Goal: Transaction & Acquisition: Purchase product/service

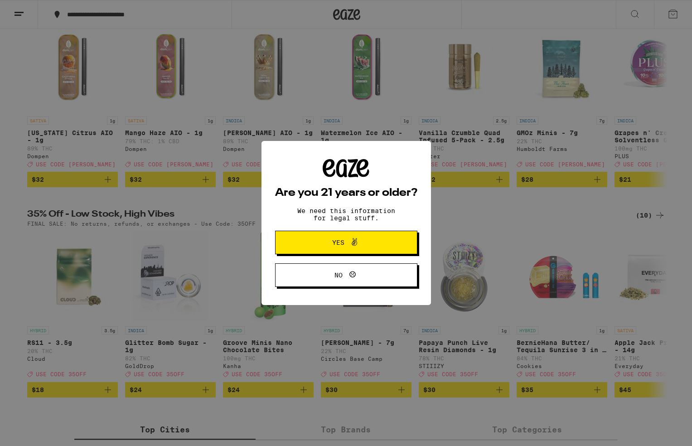
click at [373, 240] on span "Yes" at bounding box center [346, 242] width 69 height 12
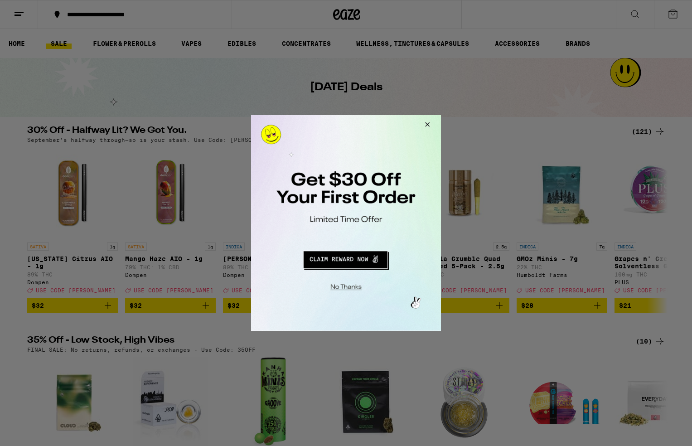
click at [665, 15] on div at bounding box center [346, 223] width 692 height 446
click at [430, 119] on button "Close Modal" at bounding box center [426, 126] width 24 height 22
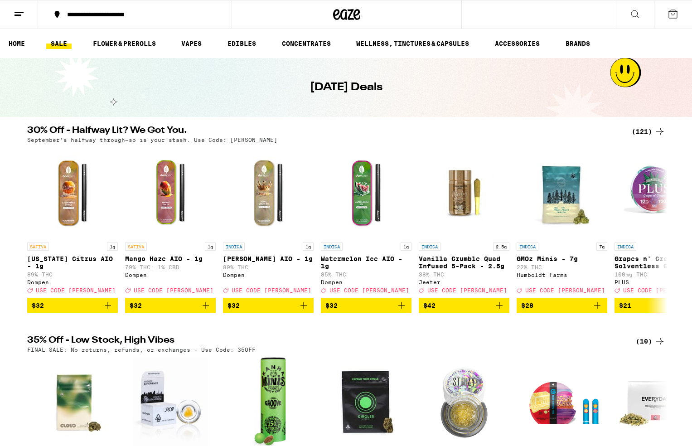
click at [19, 16] on icon at bounding box center [19, 14] width 11 height 11
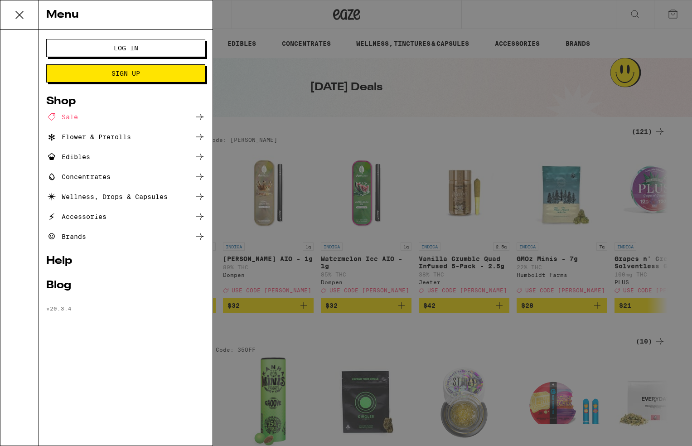
click at [108, 56] on button "Log In" at bounding box center [125, 48] width 159 height 18
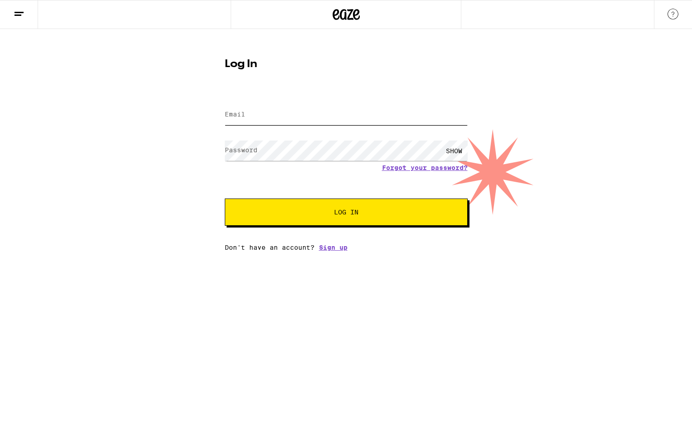
click at [274, 120] on input "Email" at bounding box center [346, 115] width 243 height 20
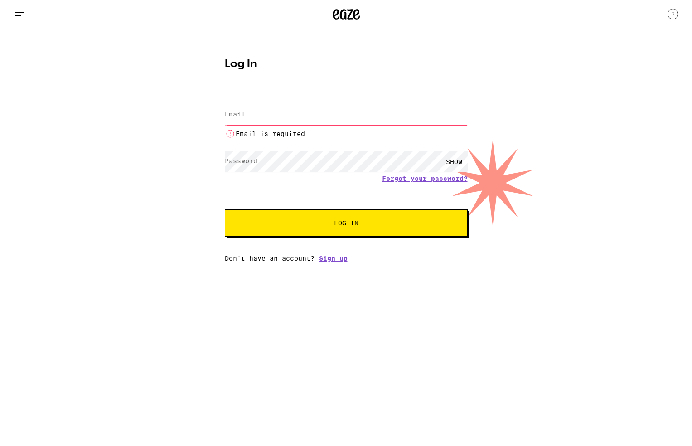
type input "[EMAIL_ADDRESS][DOMAIN_NAME]"
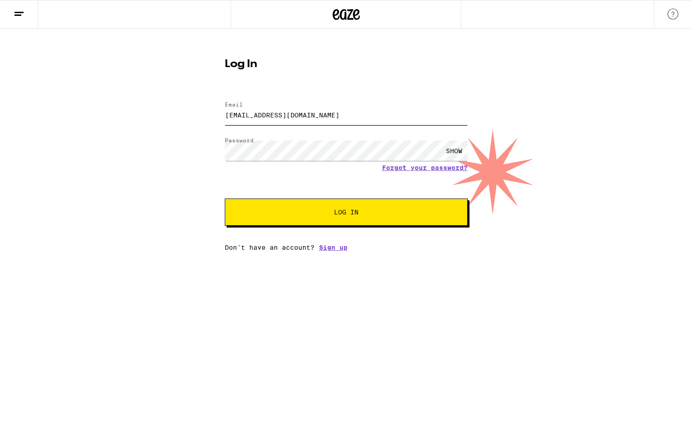
click at [225, 198] on button "Log In" at bounding box center [346, 211] width 243 height 27
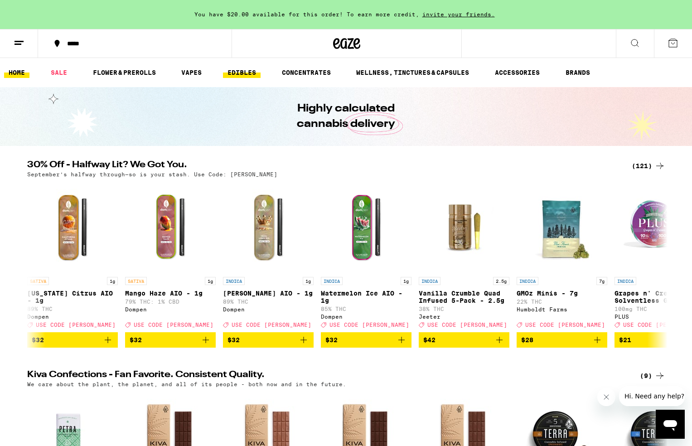
click at [248, 71] on link "EDIBLES" at bounding box center [242, 72] width 38 height 11
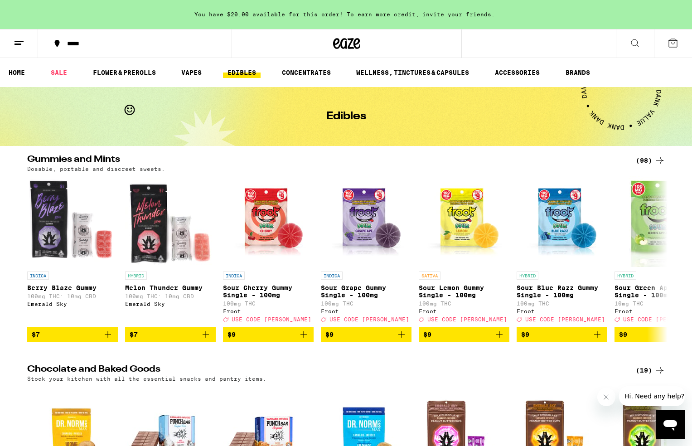
click at [650, 155] on div "(98)" at bounding box center [649, 160] width 29 height 11
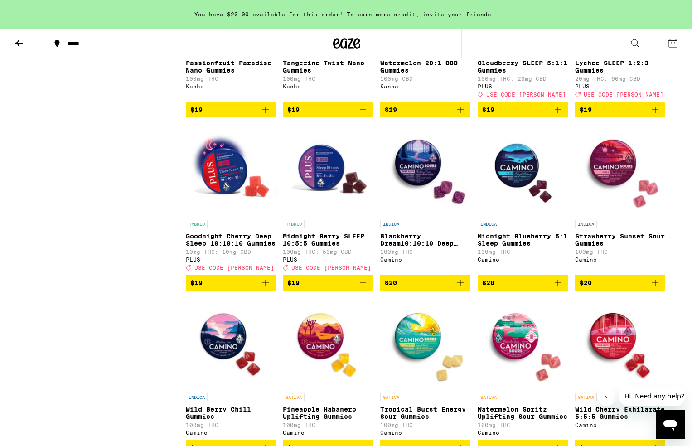
scroll to position [1758, 0]
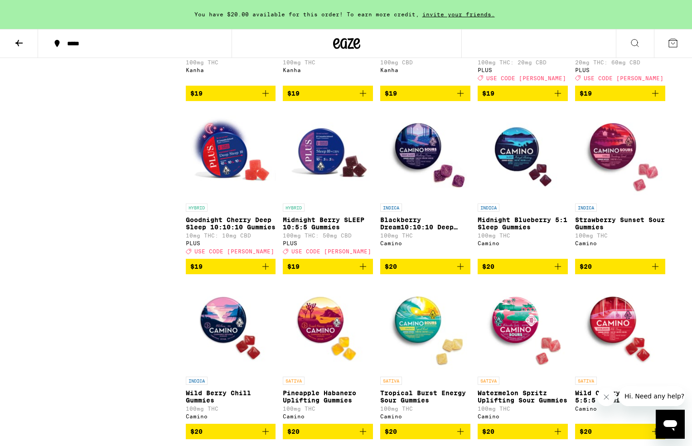
click at [363, 269] on icon "Add to bag" at bounding box center [363, 266] width 6 height 6
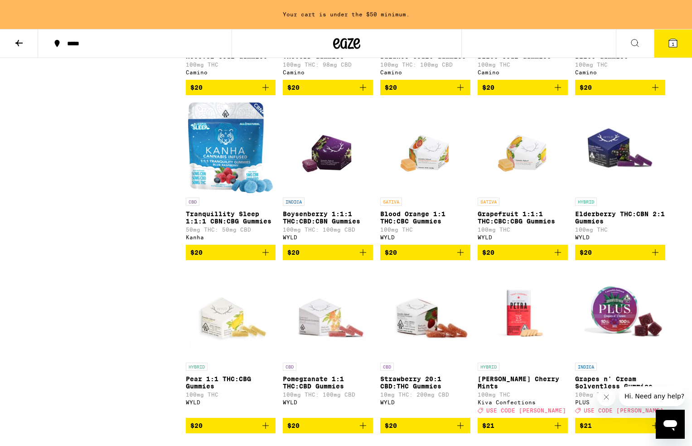
scroll to position [2299, 0]
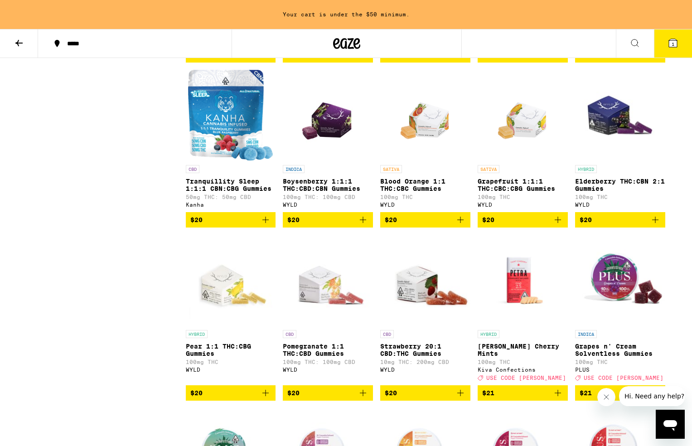
click at [264, 225] on icon "Add to bag" at bounding box center [265, 219] width 11 height 11
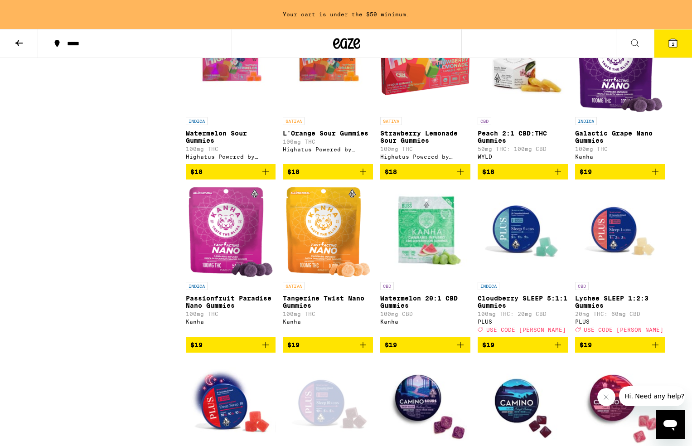
scroll to position [1511, 0]
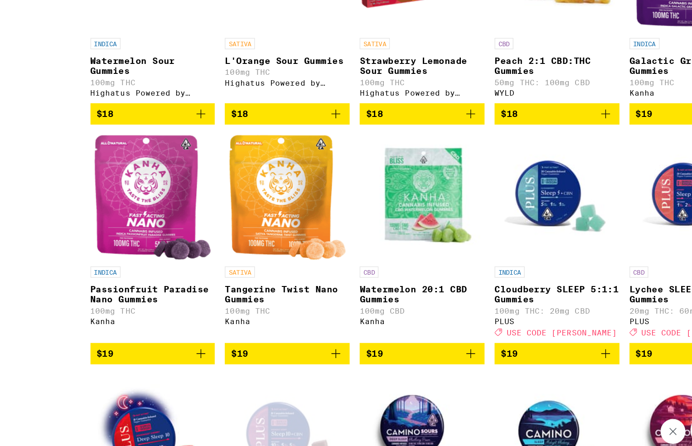
click at [465, 346] on icon "Add to bag" at bounding box center [460, 340] width 11 height 11
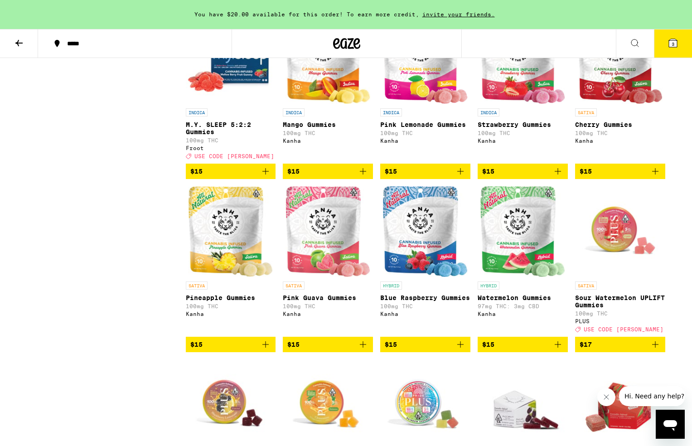
scroll to position [832, 0]
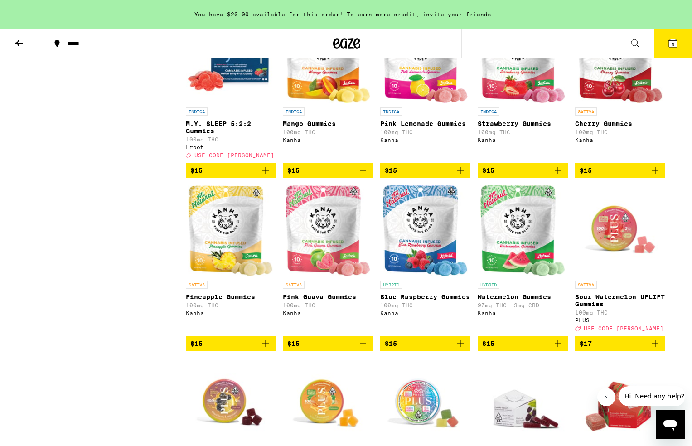
click at [511, 276] on img "Open page for Watermelon Gummies from Kanha" at bounding box center [522, 230] width 85 height 91
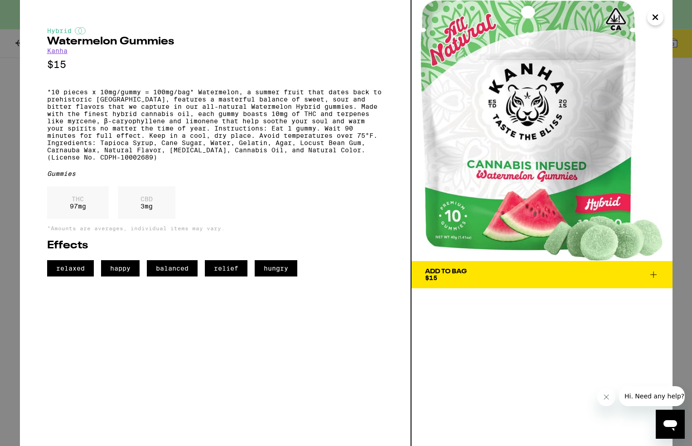
click at [653, 19] on icon "Close" at bounding box center [654, 17] width 11 height 14
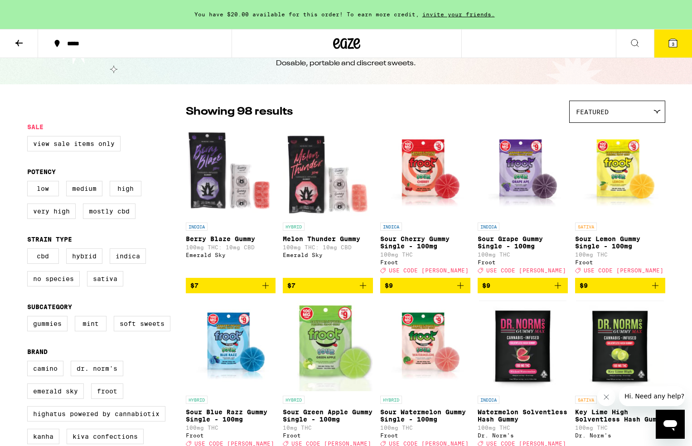
scroll to position [34, 0]
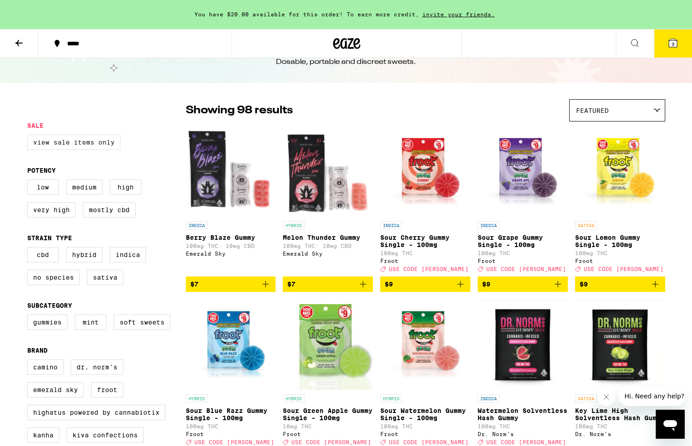
click at [86, 142] on label "View Sale Items Only" at bounding box center [73, 142] width 93 height 15
click at [29, 136] on input "View Sale Items Only" at bounding box center [29, 136] width 0 height 0
checkbox input "true"
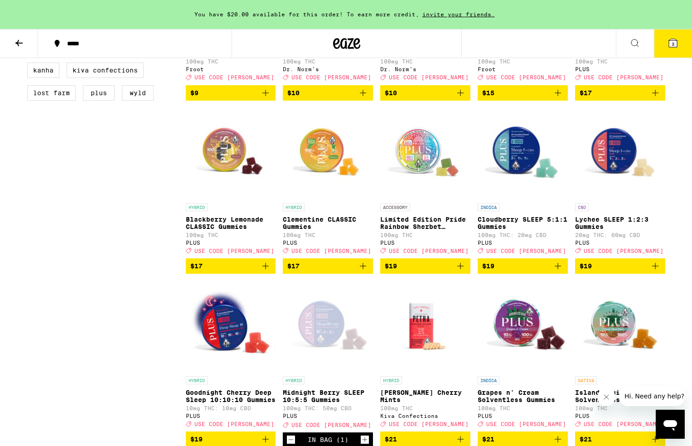
scroll to position [387, 0]
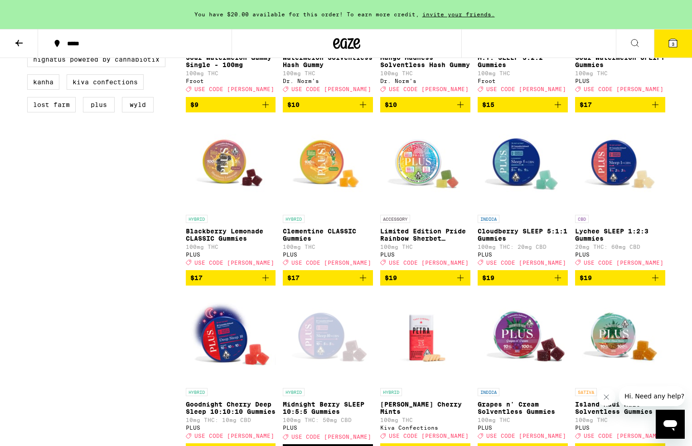
click at [615, 178] on img "Open page for Lychee SLEEP 1:2:3 Gummies from PLUS" at bounding box center [620, 165] width 90 height 91
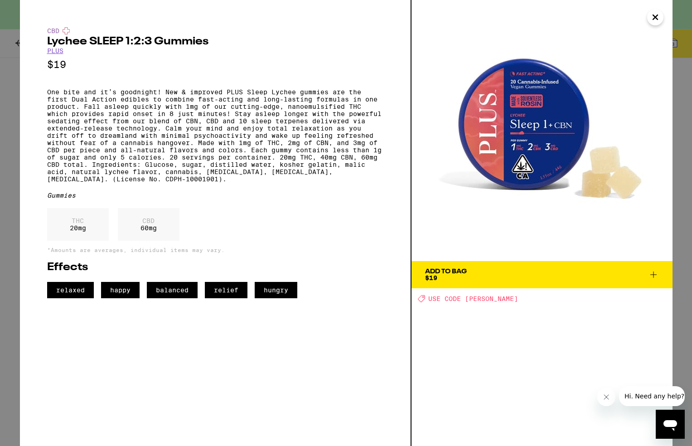
click at [646, 25] on img at bounding box center [541, 130] width 261 height 261
click at [653, 21] on icon "Close" at bounding box center [654, 17] width 11 height 14
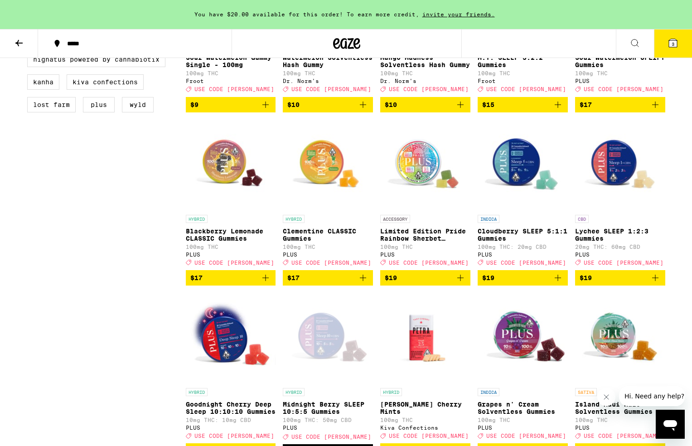
click at [520, 173] on img "Open page for Cloudberry SLEEP 5:1:1 Gummies from PLUS" at bounding box center [522, 165] width 90 height 91
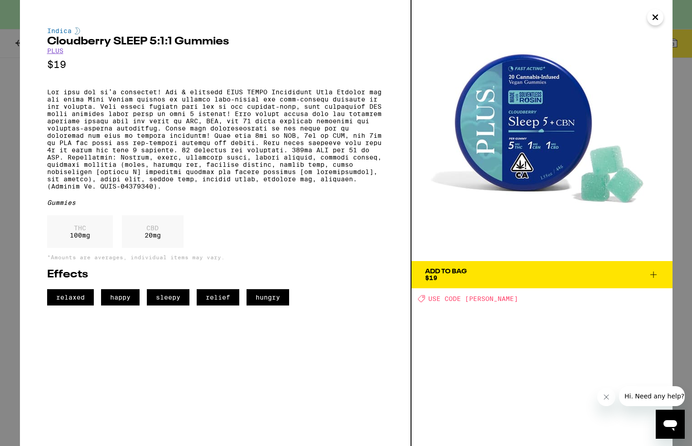
click at [652, 22] on icon "Close" at bounding box center [654, 17] width 11 height 14
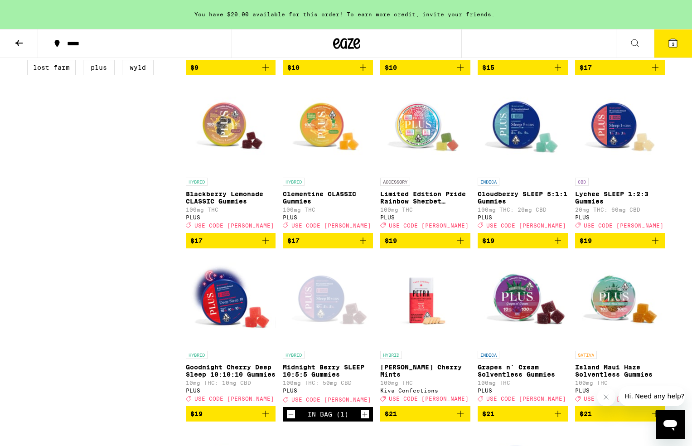
scroll to position [452, 0]
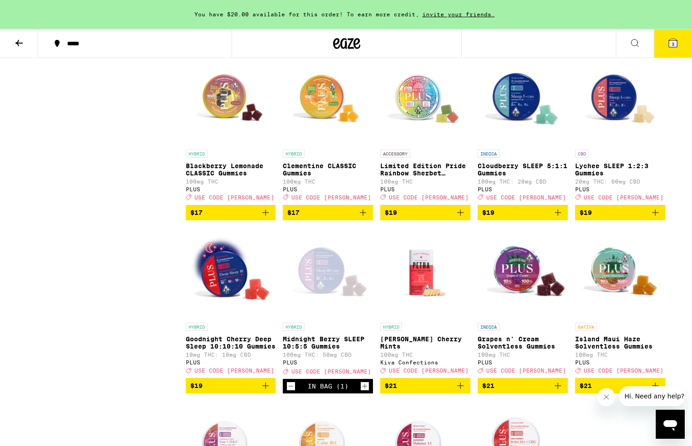
click at [325, 302] on div "Open page for Midnight Berry SLEEP 10:5:5 Gummies from PLUS" at bounding box center [328, 272] width 90 height 91
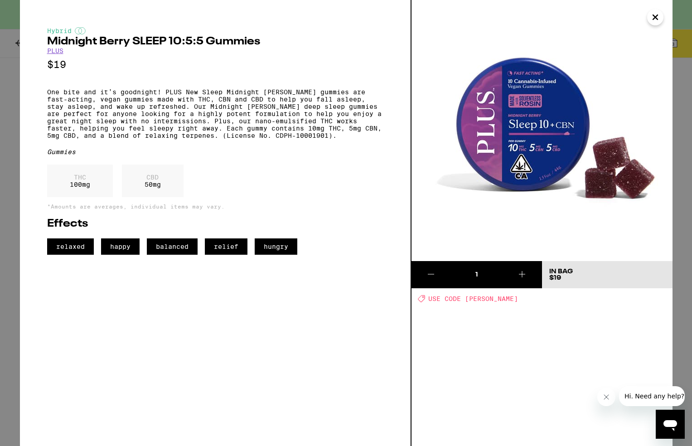
click at [656, 21] on icon "Close" at bounding box center [654, 17] width 11 height 14
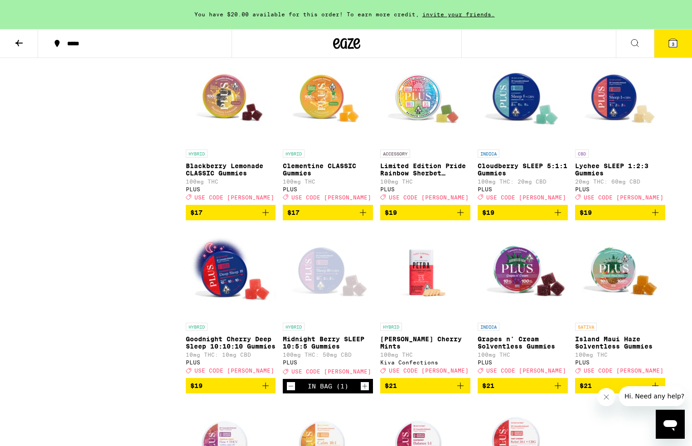
click at [556, 218] on icon "Add to bag" at bounding box center [557, 212] width 11 height 11
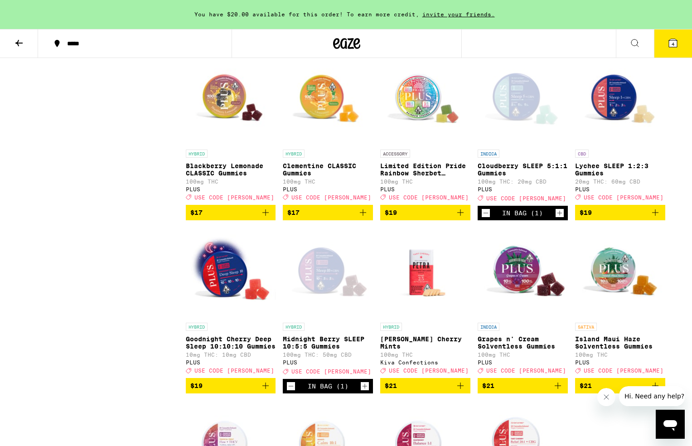
click at [287, 391] on icon "Decrement" at bounding box center [291, 385] width 8 height 11
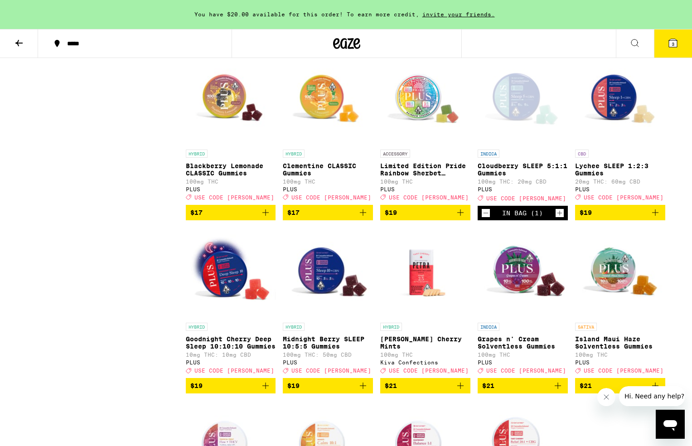
click at [332, 286] on img "Open page for Midnight Berry SLEEP 10:5:5 Gummies from PLUS" at bounding box center [328, 272] width 90 height 91
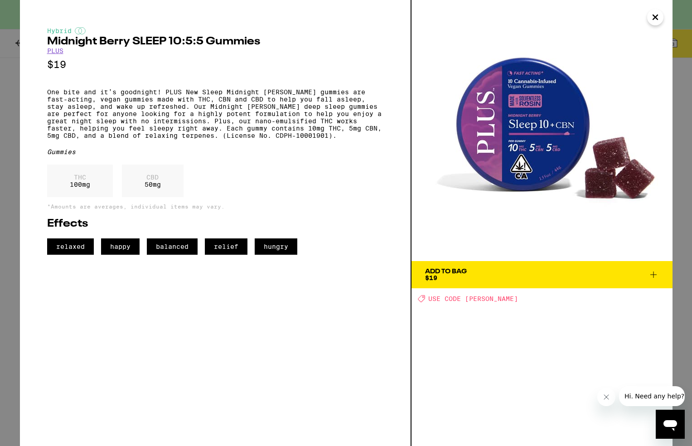
click at [652, 16] on icon "Close" at bounding box center [654, 17] width 11 height 14
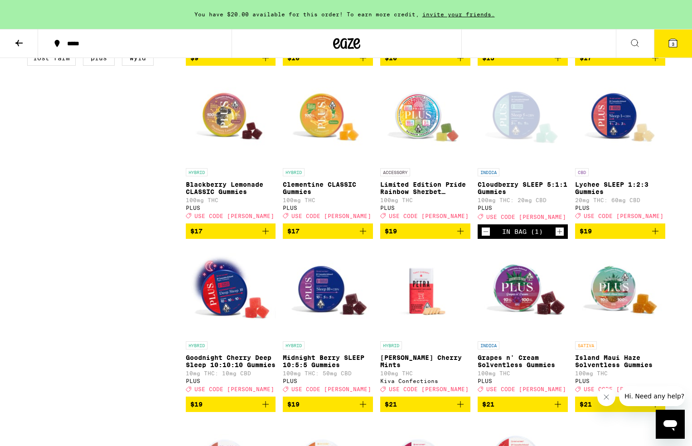
scroll to position [433, 0]
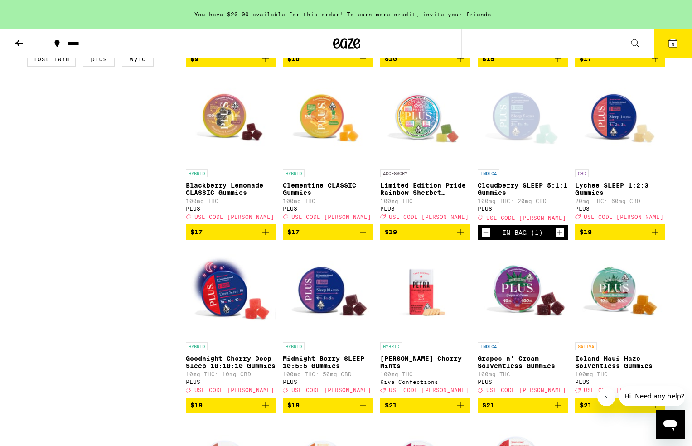
click at [617, 136] on img "Open page for Lychee SLEEP 1:2:3 Gummies from PLUS" at bounding box center [620, 119] width 90 height 91
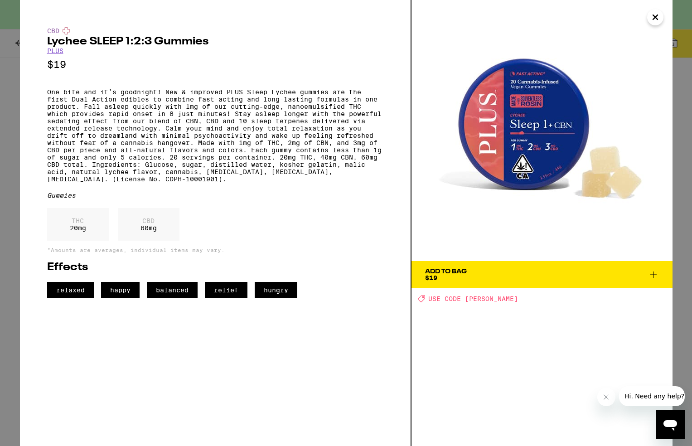
click at [655, 14] on icon "Close" at bounding box center [654, 17] width 11 height 14
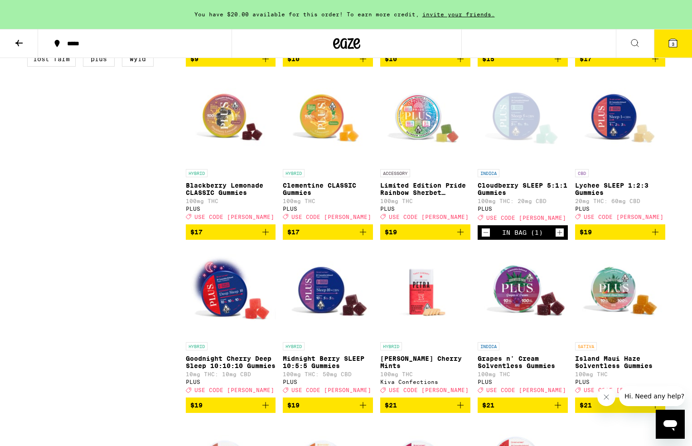
click at [656, 237] on icon "Add to bag" at bounding box center [654, 231] width 11 height 11
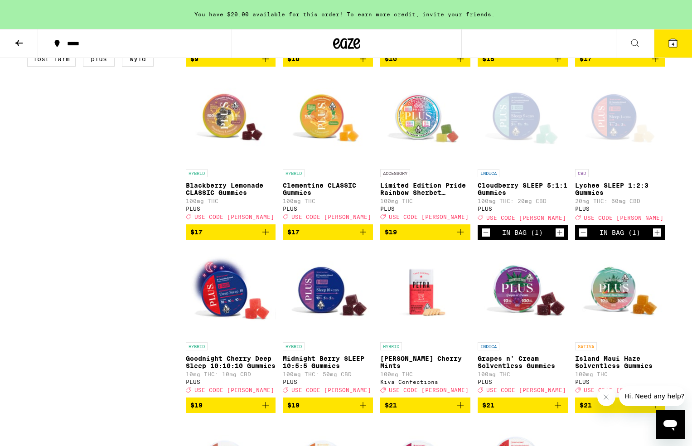
click at [669, 42] on icon at bounding box center [673, 43] width 8 height 8
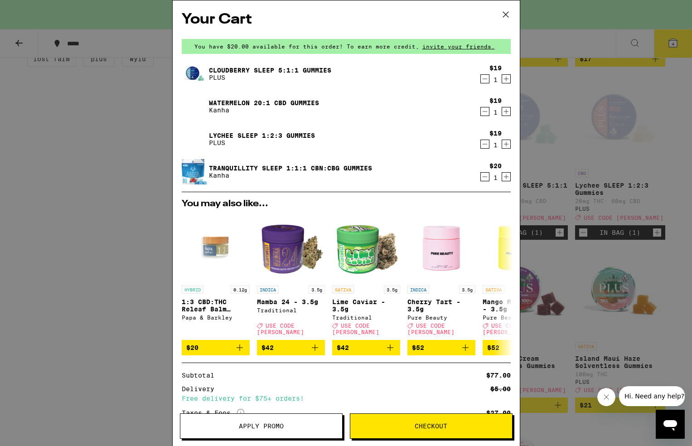
click at [260, 103] on link "Watermelon 20:1 CBD Gummies" at bounding box center [264, 102] width 110 height 7
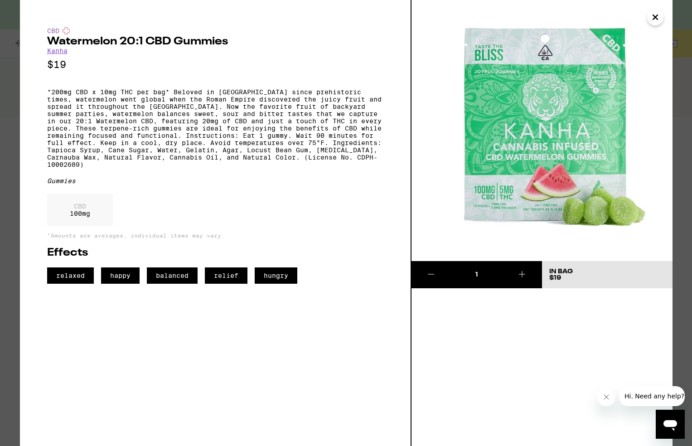
click at [653, 16] on icon "Close" at bounding box center [654, 17] width 11 height 14
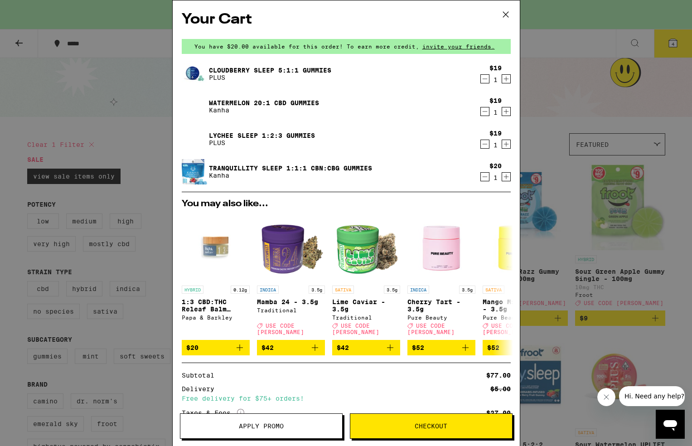
click at [486, 111] on icon "Decrement" at bounding box center [485, 111] width 8 height 11
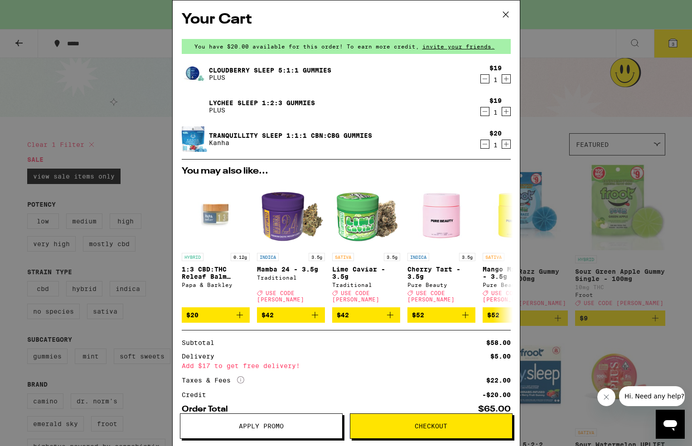
click at [248, 137] on link "Tranquillity Sleep 1:1:1 CBN:CBG Gummies" at bounding box center [290, 135] width 163 height 7
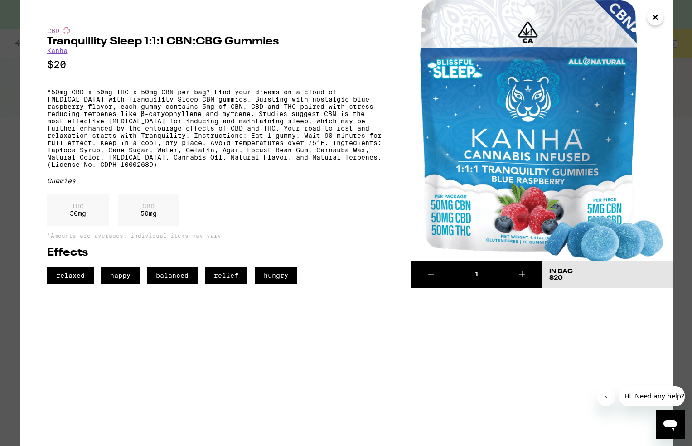
click at [660, 11] on button "Close" at bounding box center [655, 17] width 16 height 16
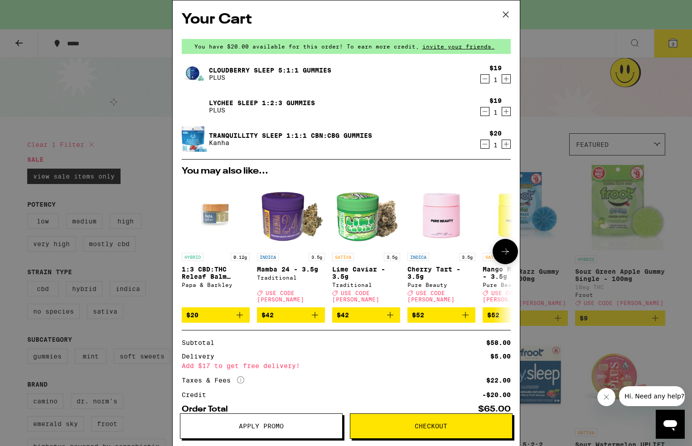
scroll to position [49, 0]
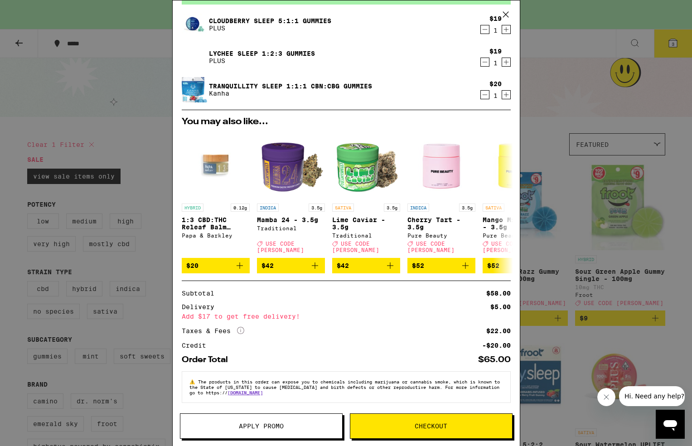
click at [274, 432] on button "Apply Promo" at bounding box center [261, 425] width 163 height 25
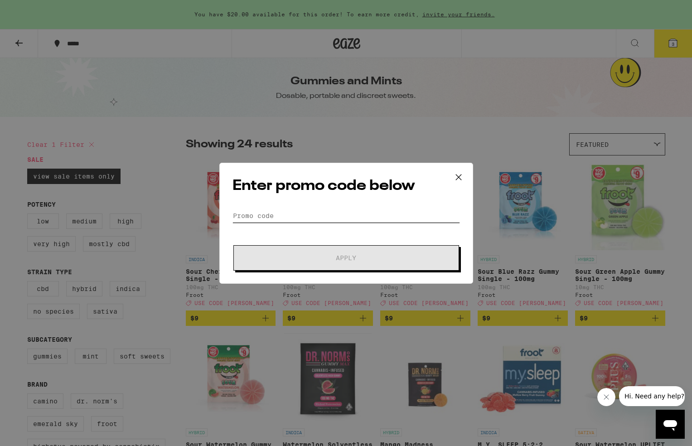
click at [299, 210] on input "Promo Code" at bounding box center [345, 216] width 227 height 14
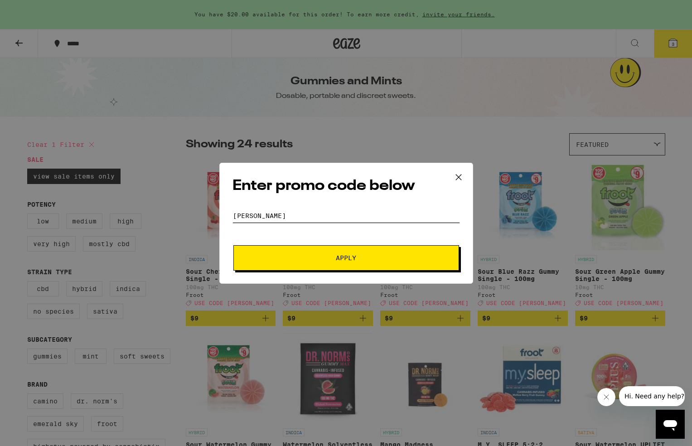
type input "[PERSON_NAME]"
click at [354, 257] on span "Apply" at bounding box center [346, 258] width 20 height 6
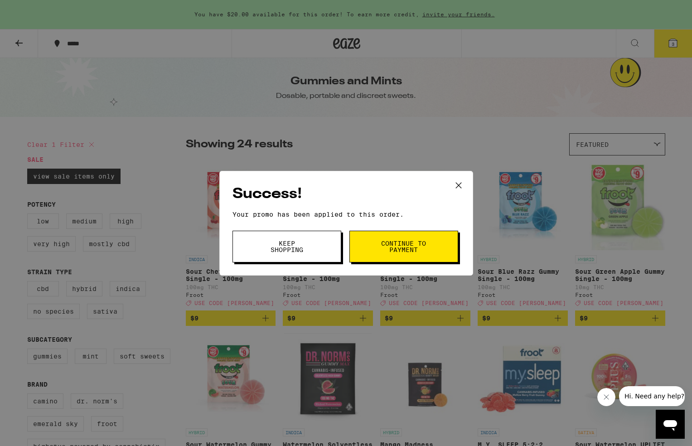
click at [402, 248] on span "Continue to payment" at bounding box center [403, 246] width 46 height 13
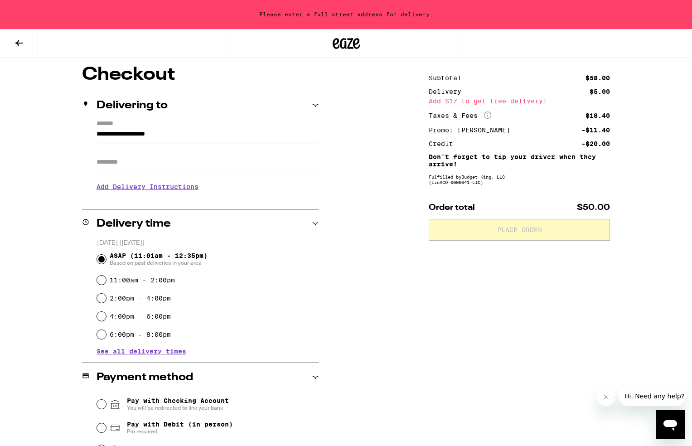
scroll to position [74, 0]
click at [101, 316] on input "4:00pm - 6:00pm" at bounding box center [101, 315] width 9 height 9
radio input "true"
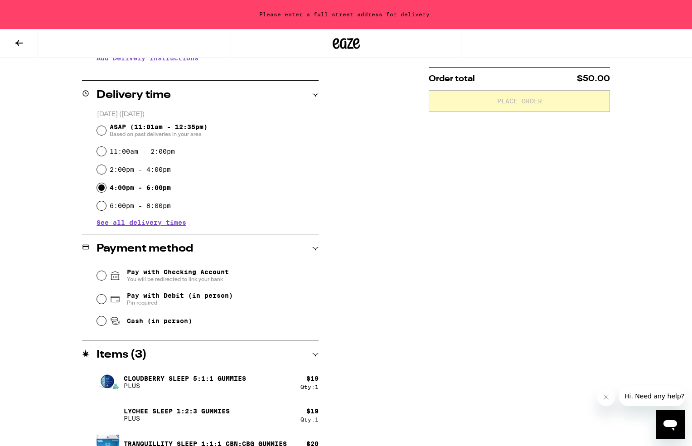
scroll to position [223, 0]
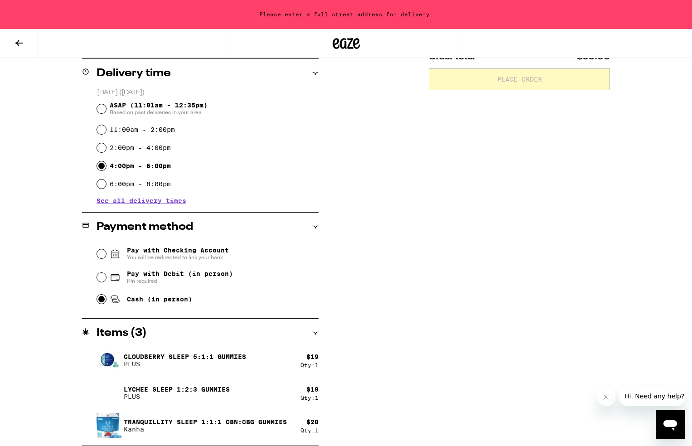
click at [101, 302] on input "Cash (in person)" at bounding box center [101, 298] width 9 height 9
radio input "true"
click at [102, 280] on input "Pay with Debit (in person) Pin required" at bounding box center [101, 277] width 9 height 9
radio input "true"
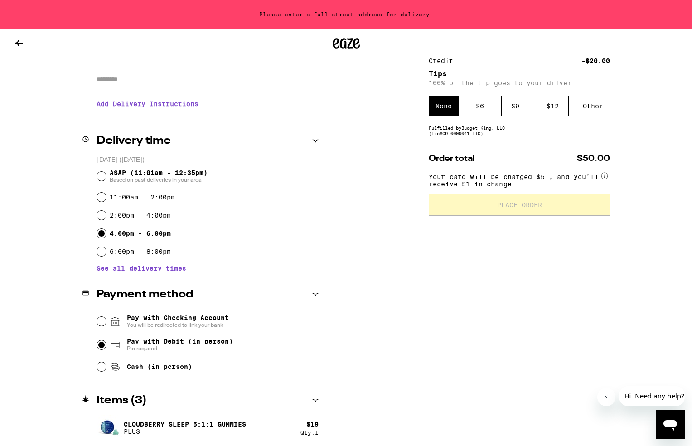
scroll to position [0, 0]
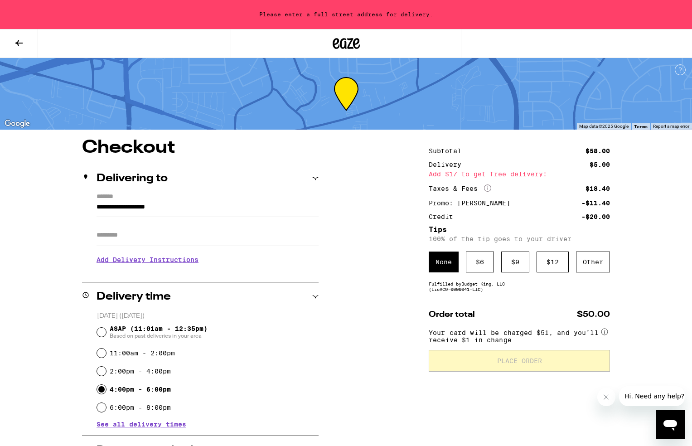
click at [156, 207] on input "**********" at bounding box center [207, 209] width 222 height 15
click at [188, 205] on input "**********" at bounding box center [207, 209] width 222 height 15
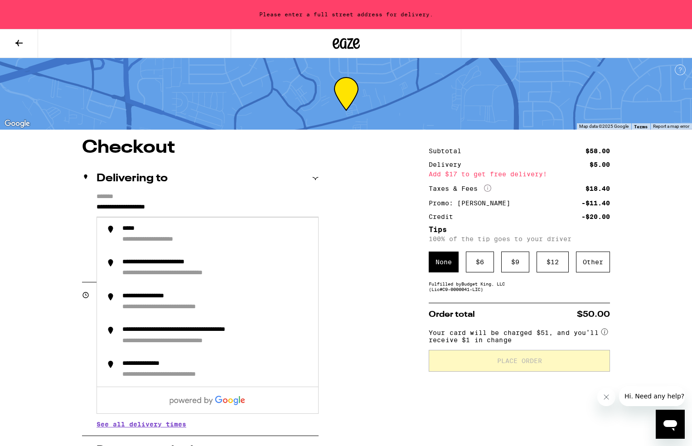
click at [120, 207] on input "**********" at bounding box center [207, 209] width 222 height 15
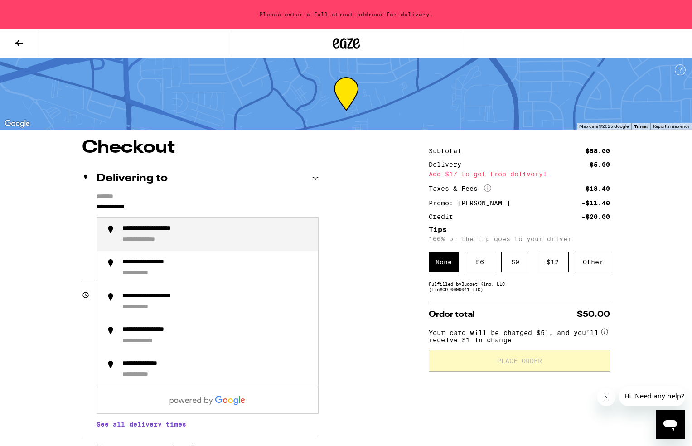
click at [147, 233] on div "**********" at bounding box center [165, 229] width 86 height 9
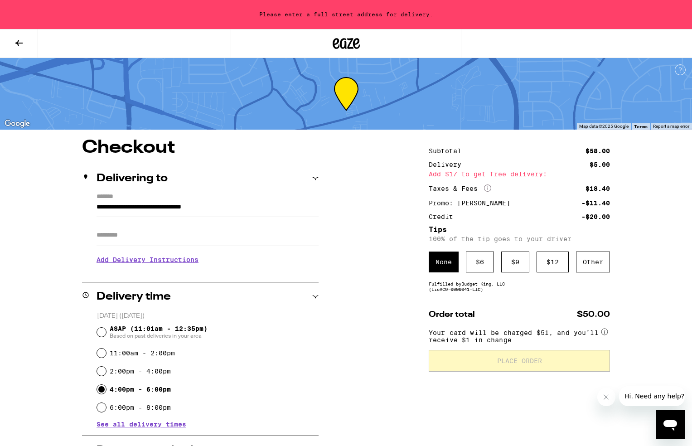
type input "**********"
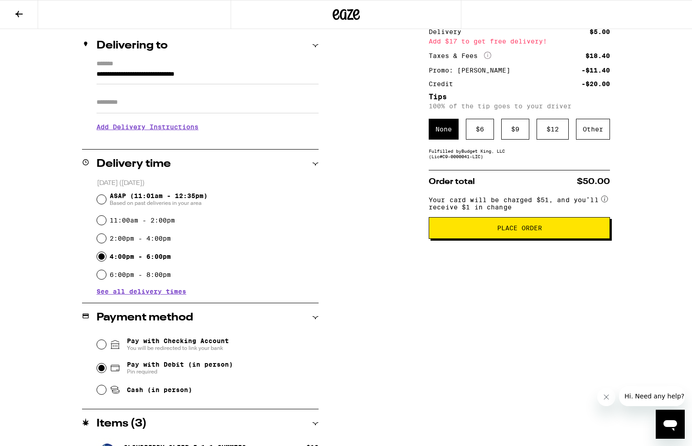
scroll to position [49, 0]
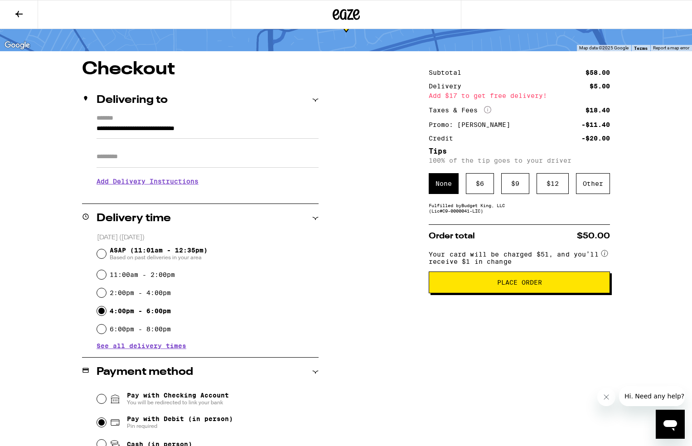
click at [530, 293] on button "Place Order" at bounding box center [518, 282] width 181 height 22
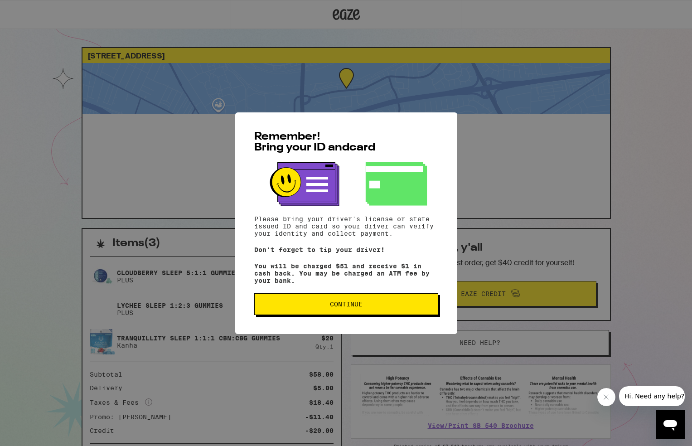
click at [367, 307] on span "Continue" at bounding box center [346, 304] width 168 height 6
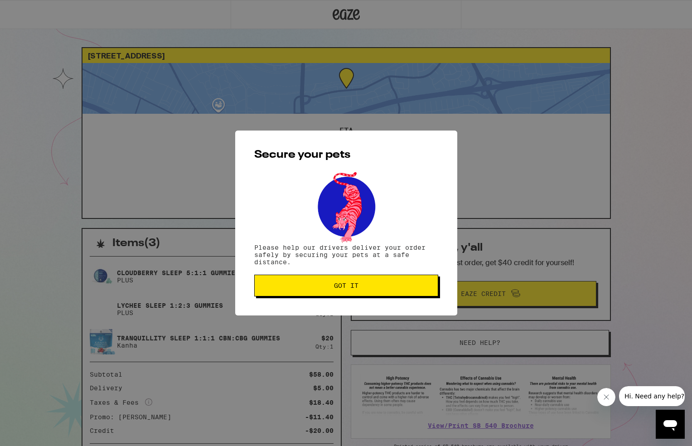
click at [356, 292] on button "Got it" at bounding box center [346, 285] width 184 height 22
